Goal: Information Seeking & Learning: Learn about a topic

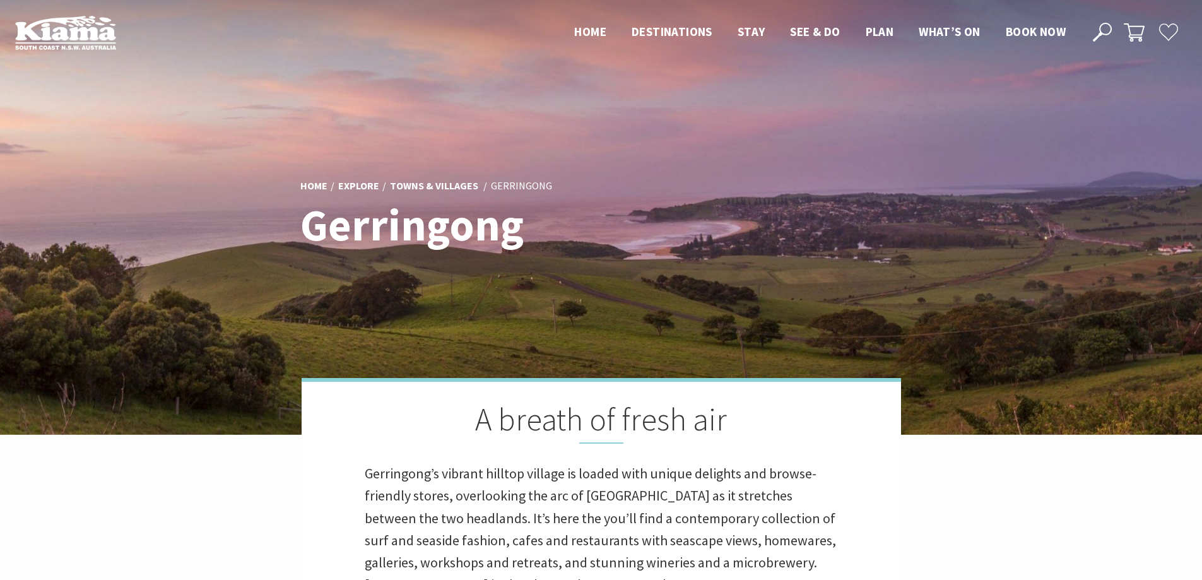
click at [1117, 238] on img at bounding box center [601, 217] width 1202 height 435
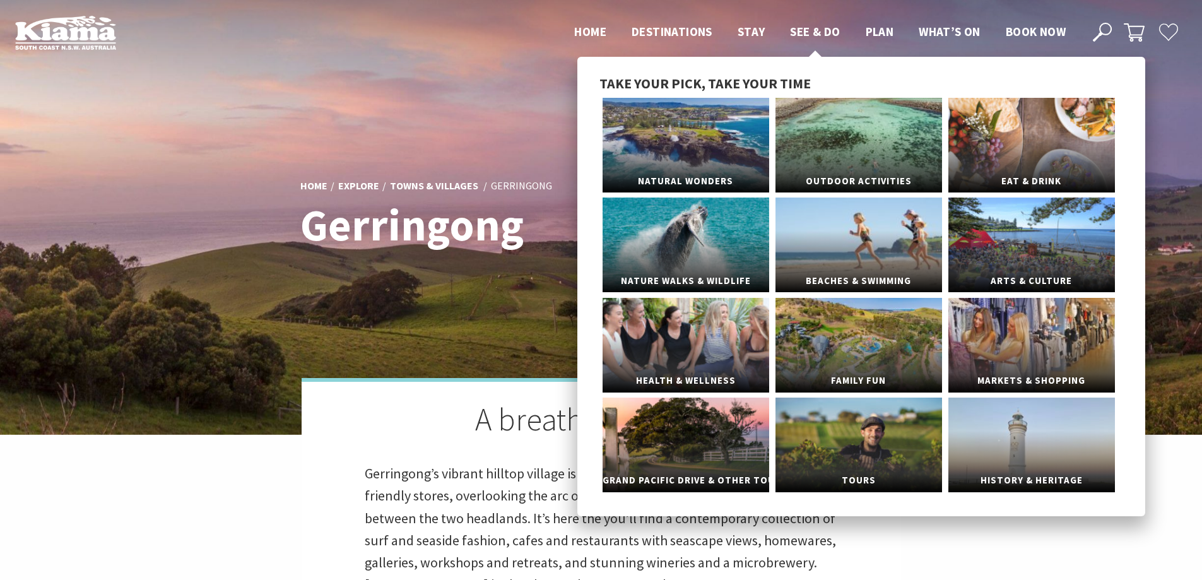
click at [802, 29] on span "See & Do" at bounding box center [815, 31] width 50 height 15
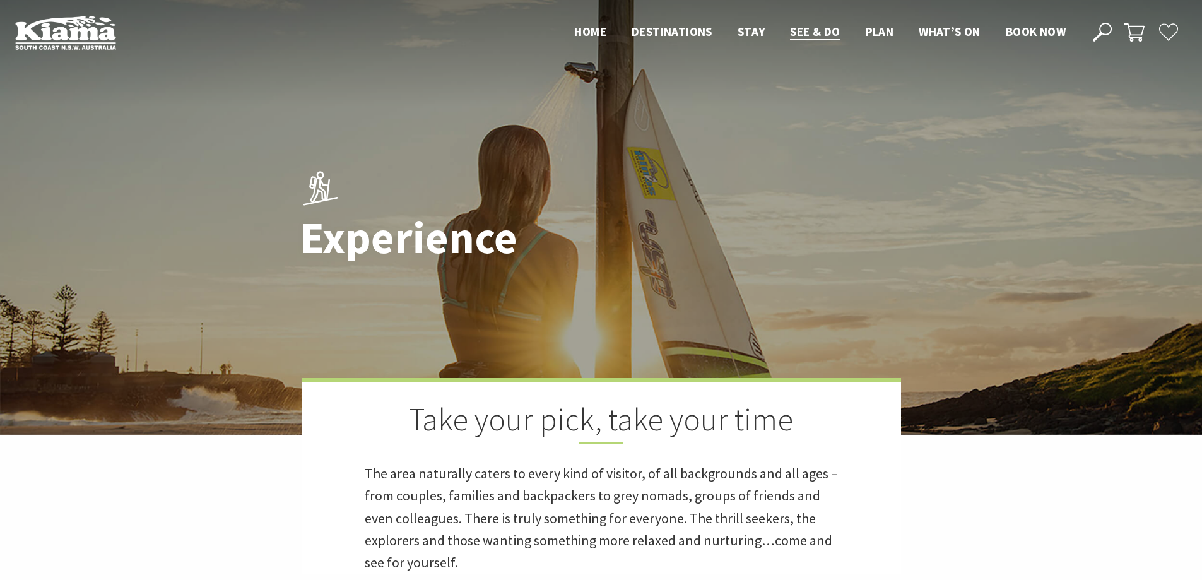
drag, startPoint x: 1126, startPoint y: 228, endPoint x: 1117, endPoint y: 245, distance: 19.2
click at [1119, 245] on div at bounding box center [601, 217] width 1202 height 435
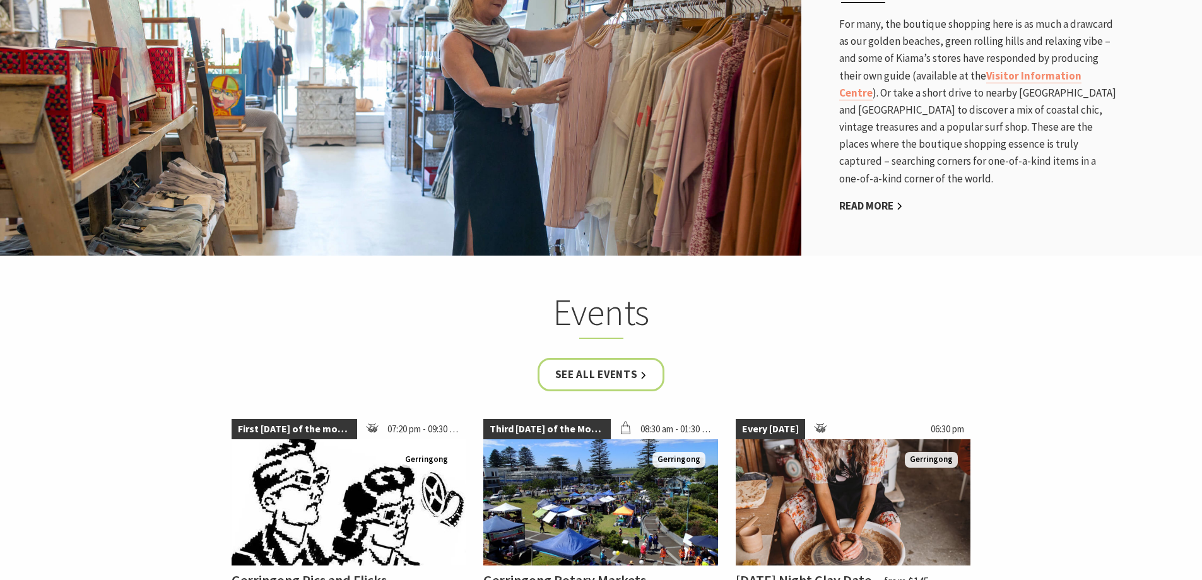
scroll to position [2083, 0]
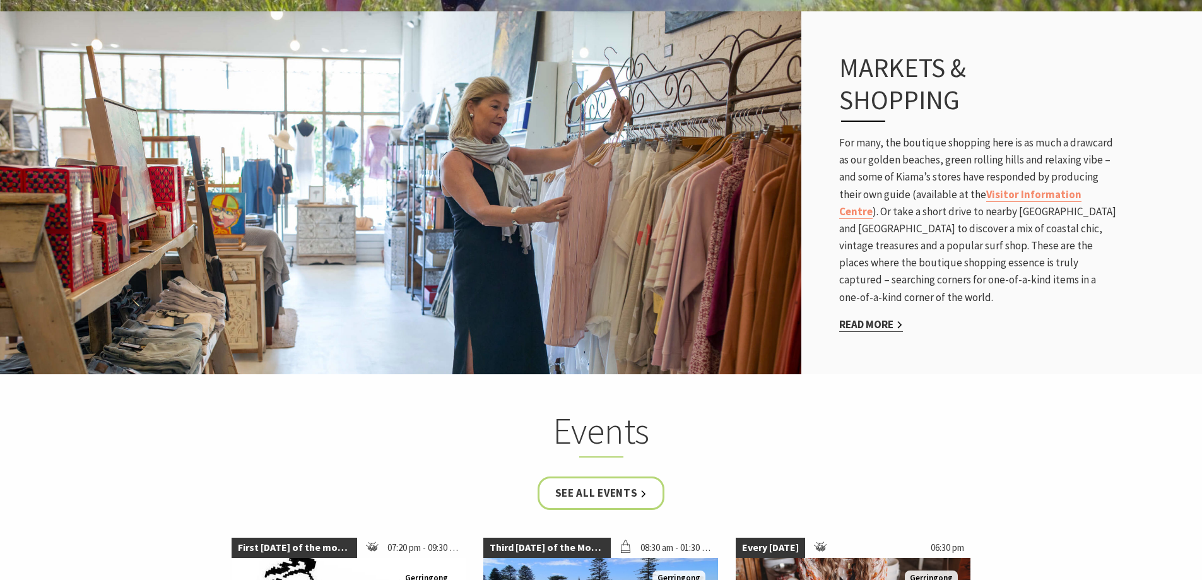
click at [883, 321] on link "Read More" at bounding box center [871, 324] width 64 height 15
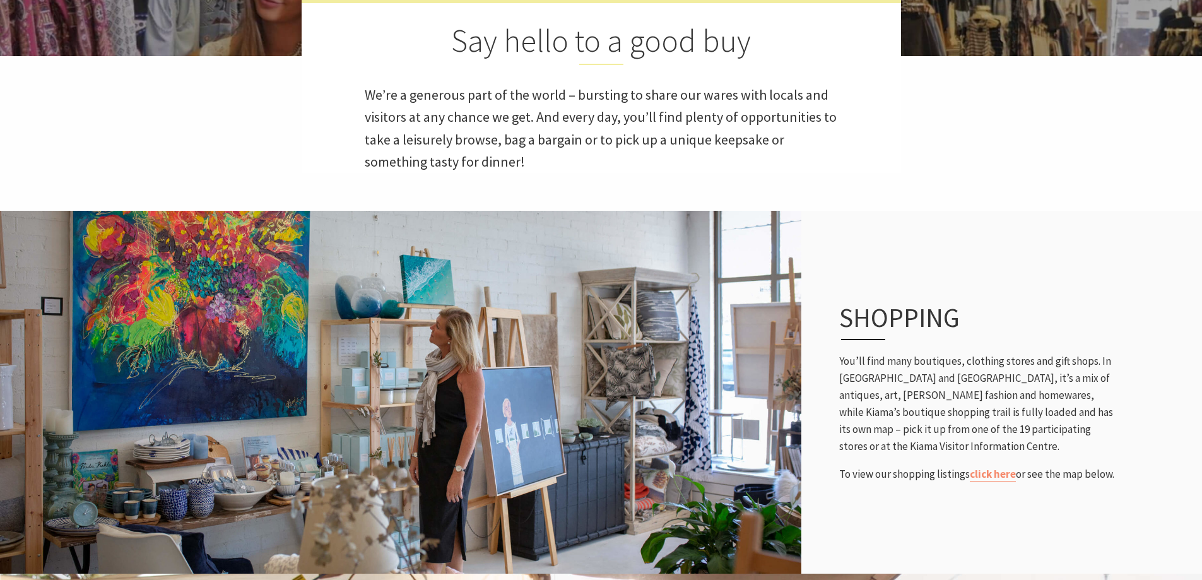
scroll to position [568, 0]
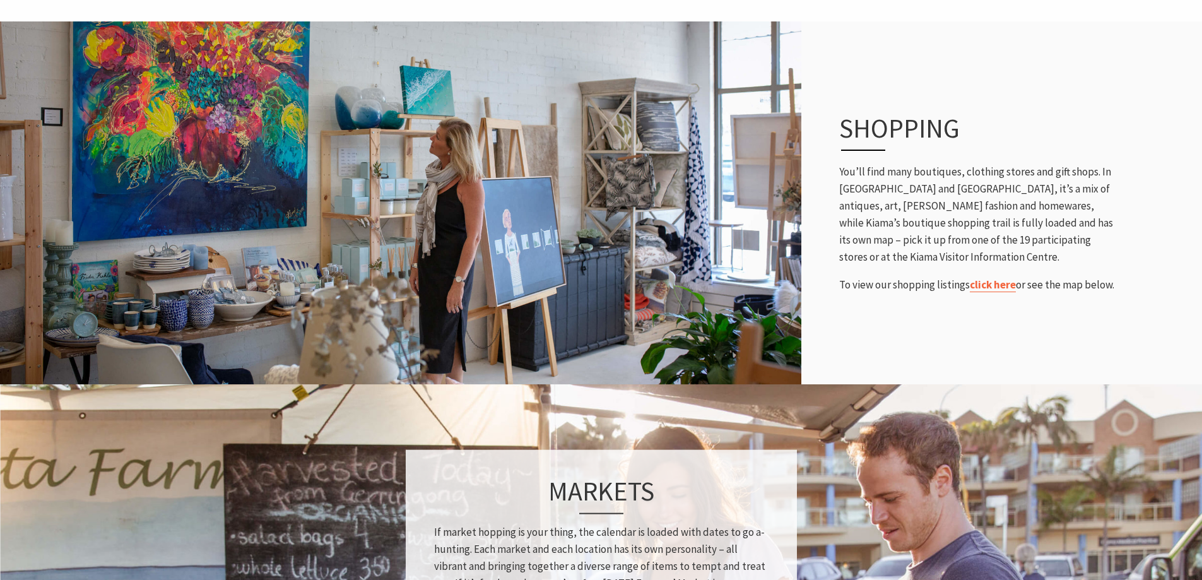
click at [984, 286] on link "click here" at bounding box center [993, 285] width 46 height 15
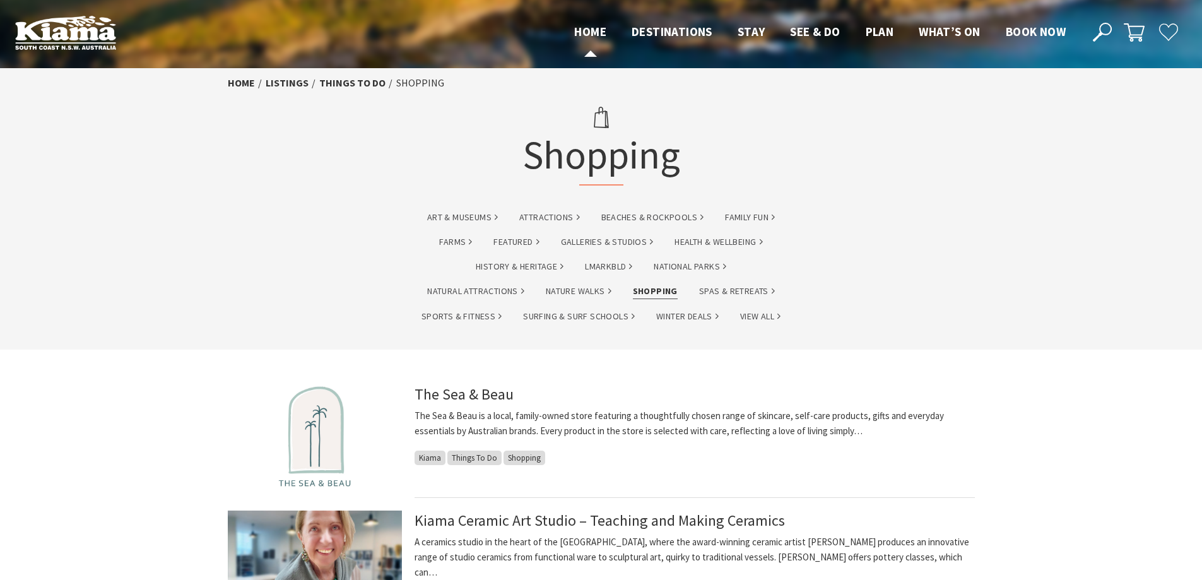
click at [588, 26] on span "Home" at bounding box center [590, 31] width 32 height 15
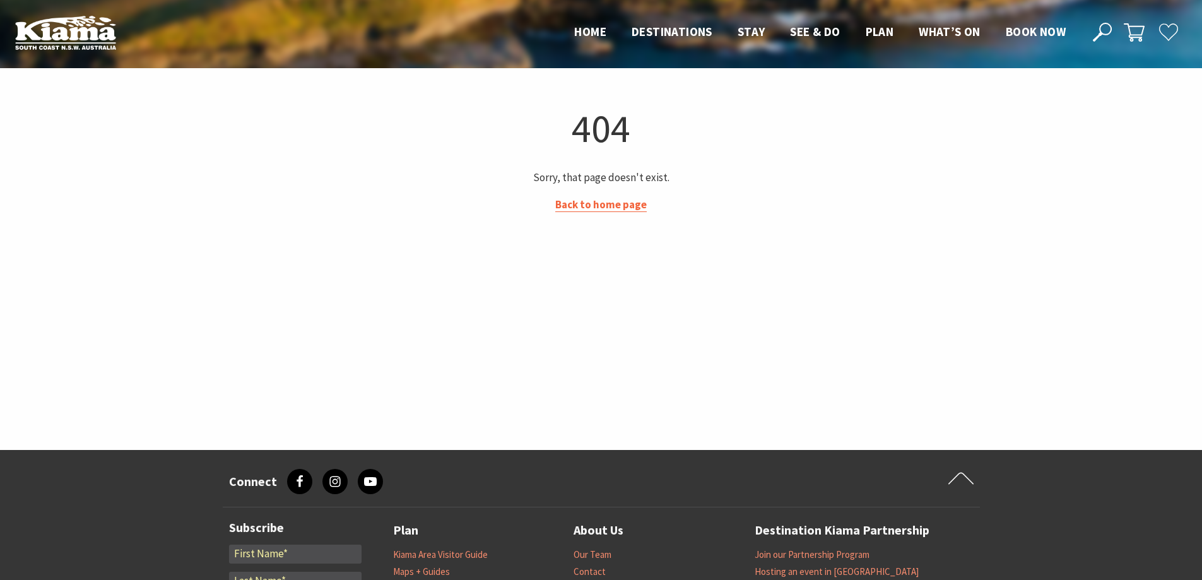
click at [627, 204] on link "Back to home page" at bounding box center [601, 205] width 92 height 15
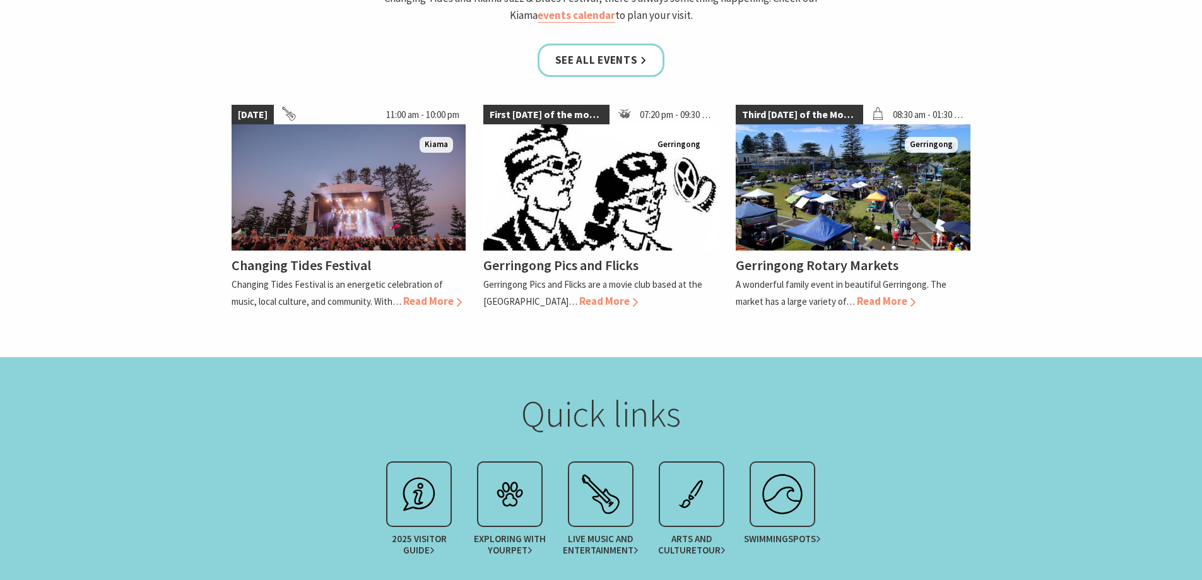
scroll to position [1073, 0]
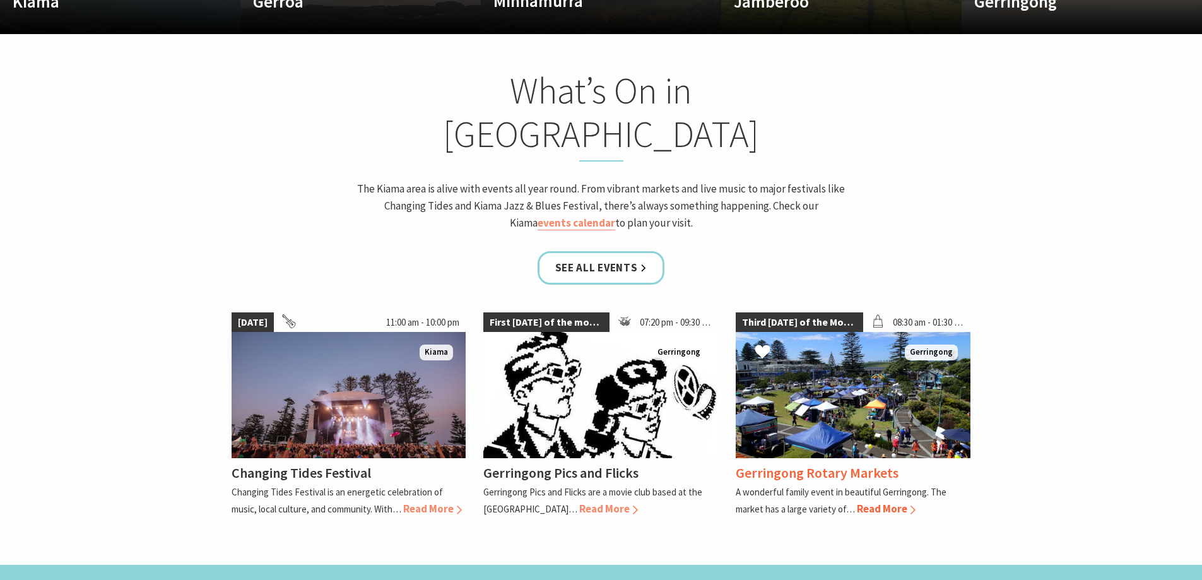
click at [853, 340] on img at bounding box center [853, 395] width 235 height 126
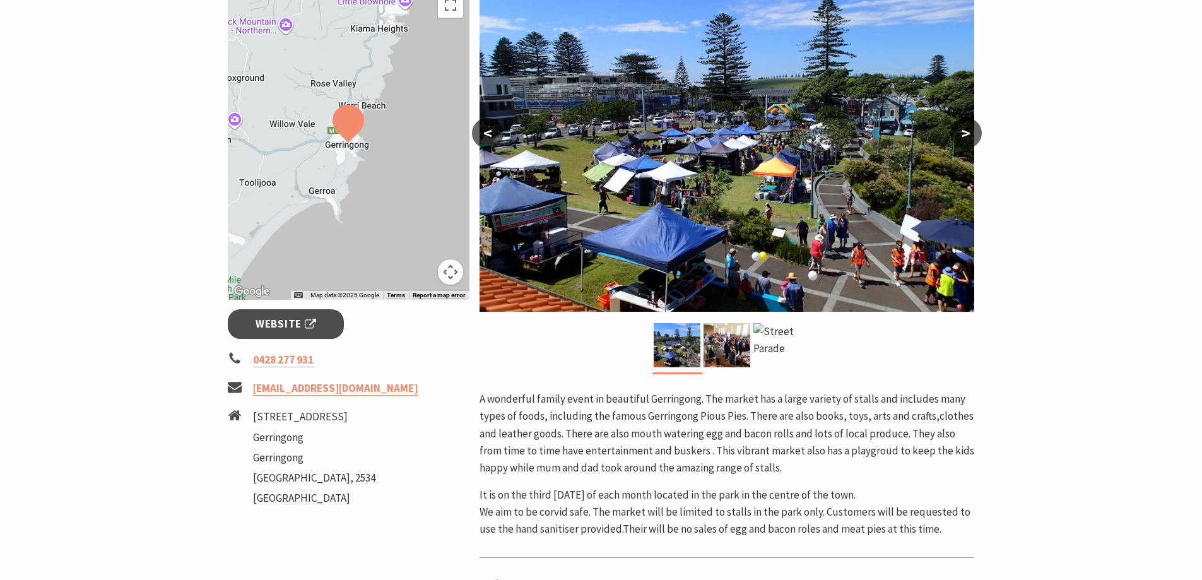
scroll to position [252, 0]
